Goal: Information Seeking & Learning: Learn about a topic

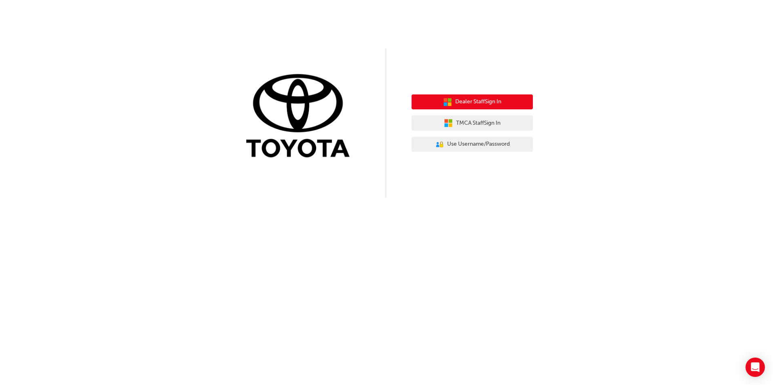
click at [468, 109] on button "Dealer Staff Sign In" at bounding box center [471, 102] width 121 height 15
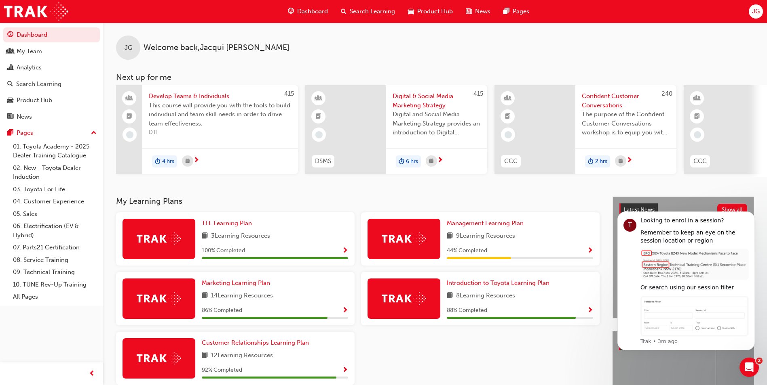
click at [370, 8] on span "Search Learning" at bounding box center [372, 11] width 45 height 9
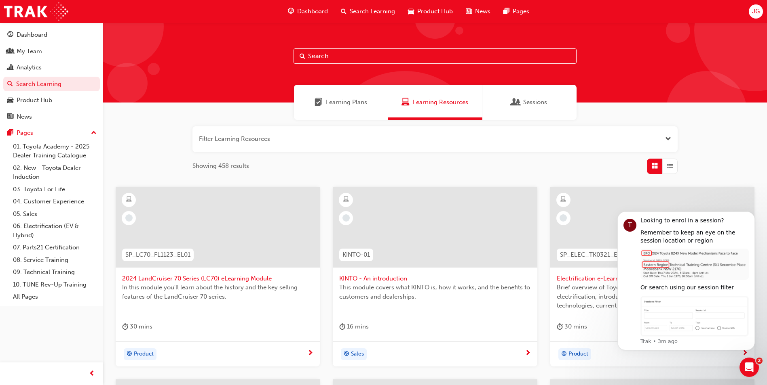
drag, startPoint x: 322, startPoint y: 64, endPoint x: 322, endPoint y: 53, distance: 10.9
click at [322, 59] on div at bounding box center [434, 63] width 663 height 80
click at [322, 53] on input "text" at bounding box center [434, 55] width 283 height 15
click at [360, 53] on input "text" at bounding box center [434, 55] width 283 height 15
drag, startPoint x: 335, startPoint y: 59, endPoint x: 305, endPoint y: 58, distance: 30.7
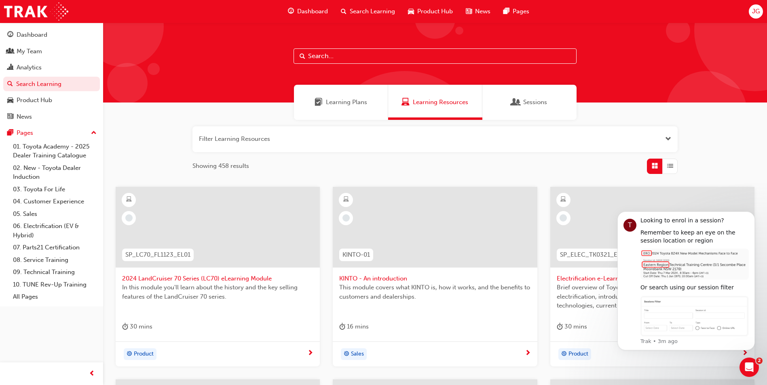
click at [306, 59] on input "text" at bounding box center [434, 55] width 283 height 15
click at [302, 56] on span "Search" at bounding box center [302, 56] width 6 height 9
click at [316, 56] on input "text" at bounding box center [434, 55] width 283 height 15
type input "tps"
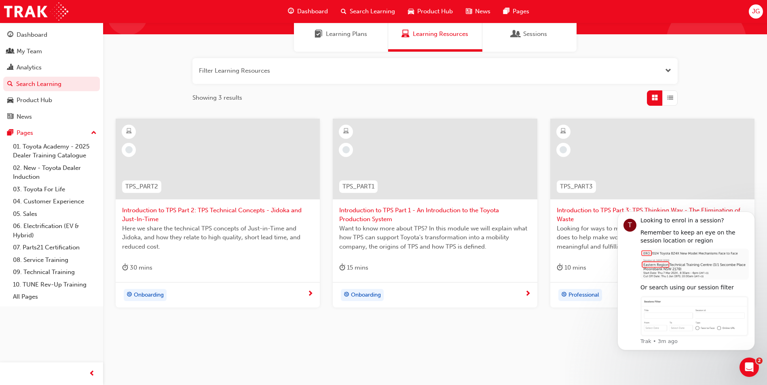
scroll to position [69, 0]
click at [387, 264] on div "15 mins" at bounding box center [434, 268] width 191 height 13
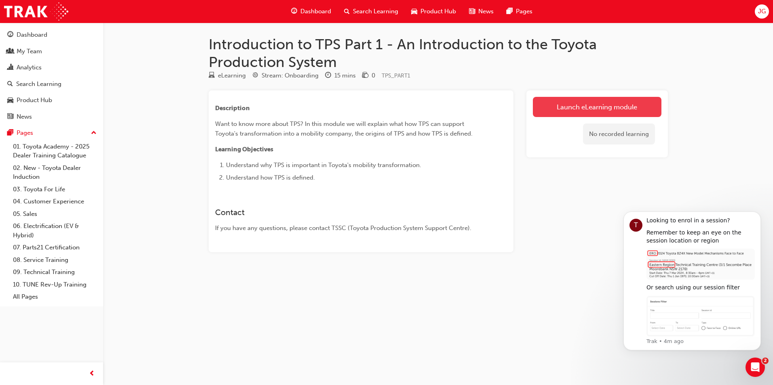
click at [596, 103] on link "Launch eLearning module" at bounding box center [597, 107] width 128 height 20
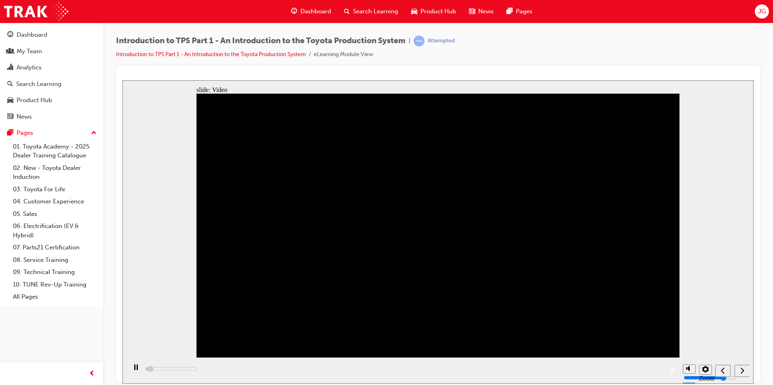
click at [136, 371] on div "Pause (Ctrl+Alt+P)" at bounding box center [136, 371] width 14 height 14
click at [135, 371] on icon "Play (Ctrl+Alt+P)" at bounding box center [136, 367] width 6 height 6
click at [134, 369] on rect "Pause (Ctrl+Alt+P)" at bounding box center [134, 367] width 1 height 6
click at [214, 371] on div "playback controls" at bounding box center [402, 371] width 552 height 26
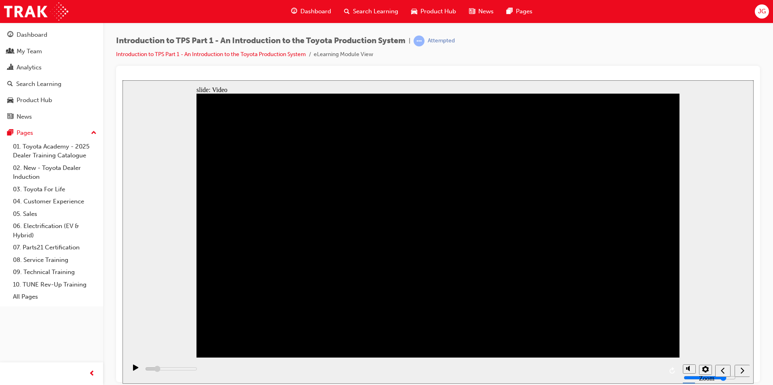
drag, startPoint x: 236, startPoint y: 372, endPoint x: 202, endPoint y: 371, distance: 34.0
click at [202, 371] on div "playback controls" at bounding box center [402, 371] width 552 height 26
click at [130, 370] on div "Play (Ctrl+Alt+P)" at bounding box center [136, 371] width 14 height 14
type input "47700"
